Goal: Transaction & Acquisition: Subscribe to service/newsletter

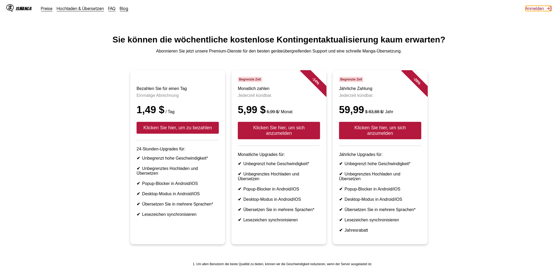
click at [528, 10] on font "Anmelden" at bounding box center [534, 8] width 19 height 5
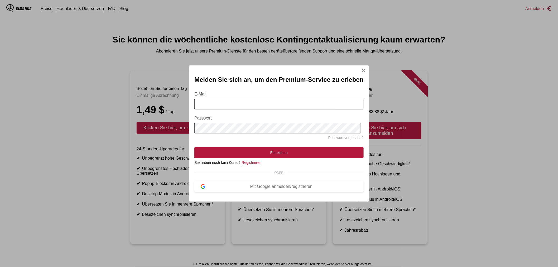
click at [261, 163] on font "Registrieren" at bounding box center [251, 162] width 20 height 4
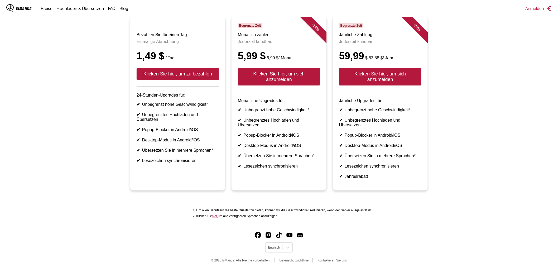
scroll to position [74, 0]
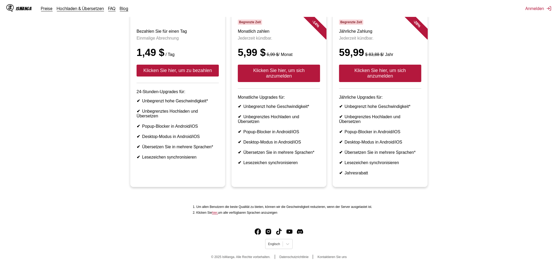
click at [62, 57] on ul "Bezahlen Sie für einen Tag Einmalige Abrechnung 1,49 $ / Tag Klicken Sie hier, …" at bounding box center [278, 103] width 549 height 180
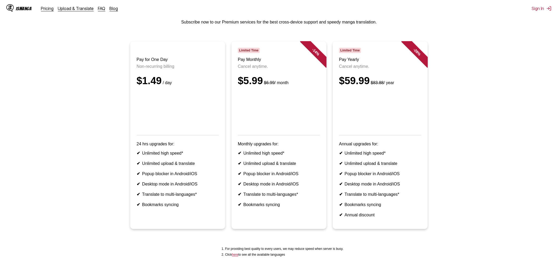
scroll to position [57, 0]
